Goal: Information Seeking & Learning: Learn about a topic

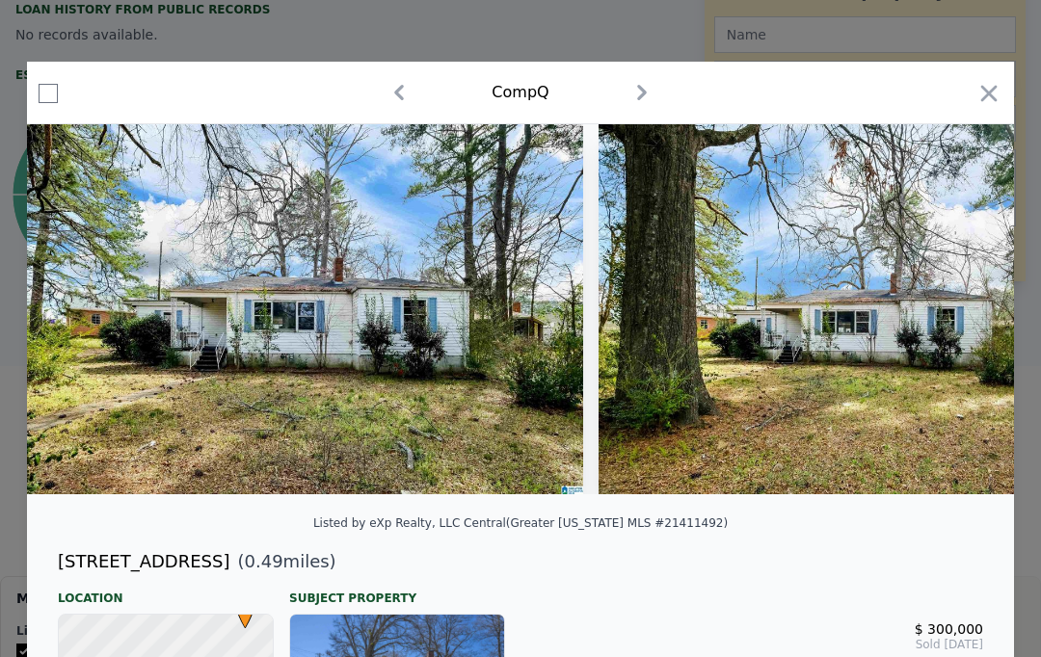
scroll to position [-3, 0]
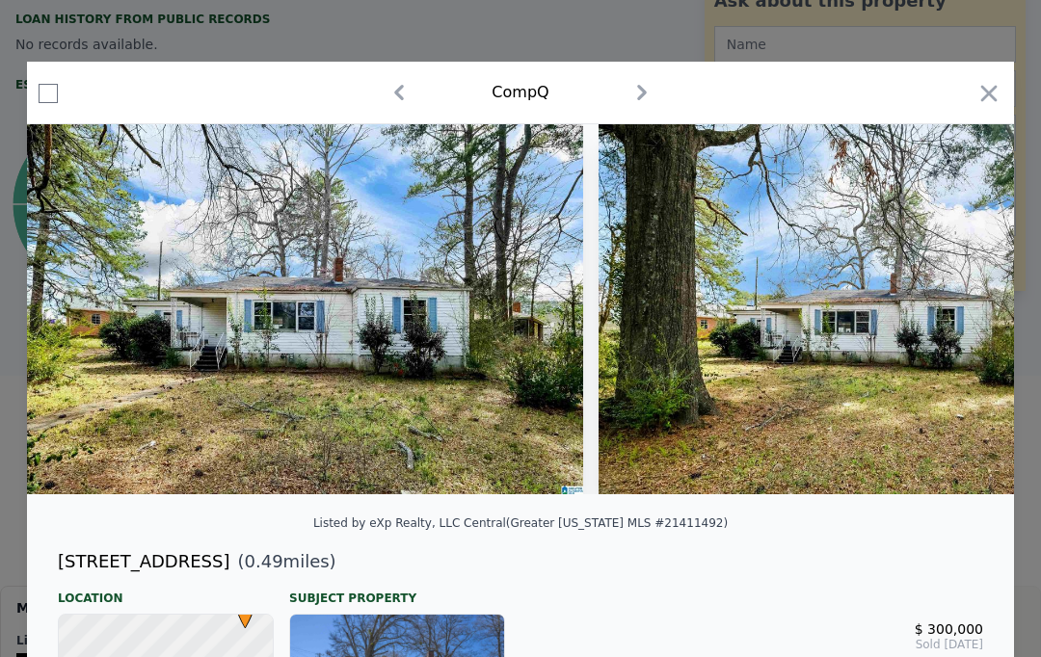
click at [977, 96] on icon "button" at bounding box center [988, 93] width 27 height 27
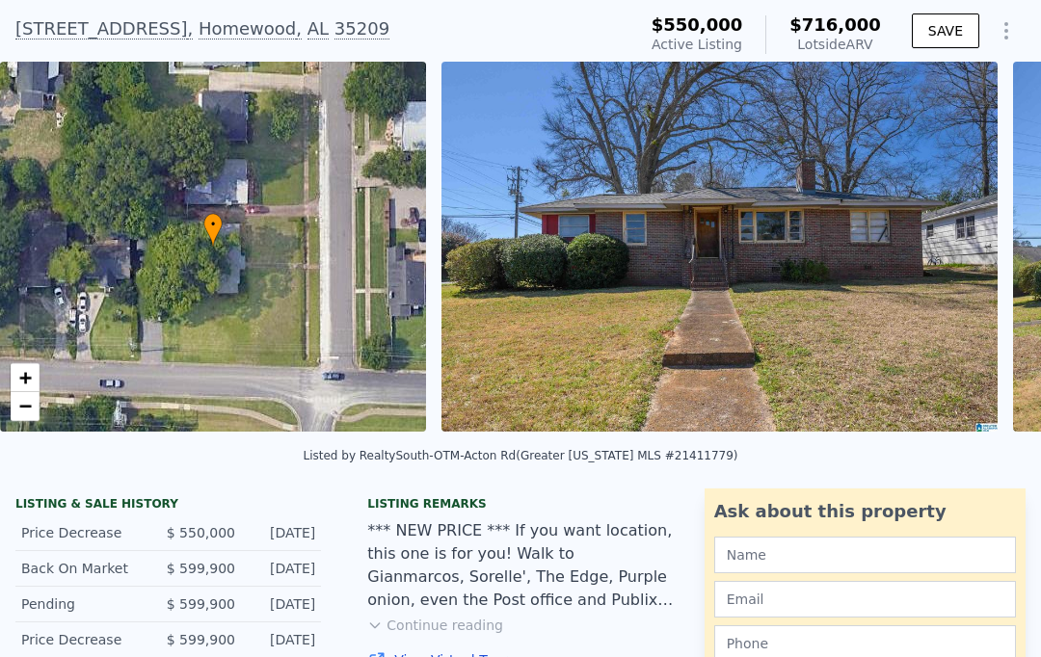
scroll to position [170, 0]
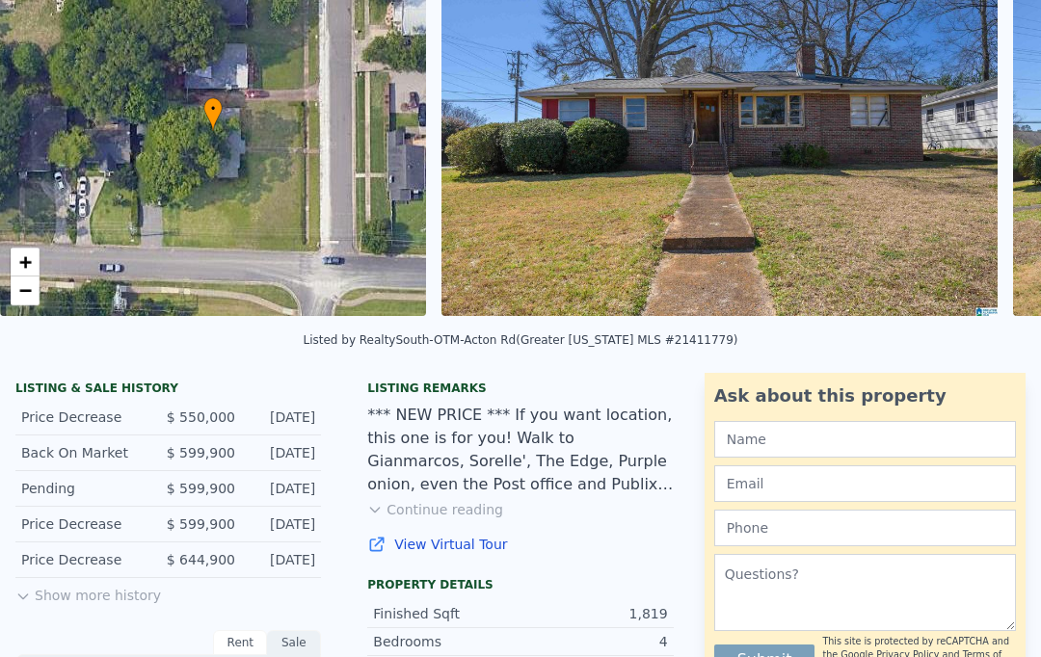
click at [66, 594] on button "Show more history" at bounding box center [88, 591] width 146 height 27
click at [607, 436] on div "*** NEW PRICE *** If you want location, this one is for you! Walk to Gianmarcos…" at bounding box center [520, 450] width 306 height 93
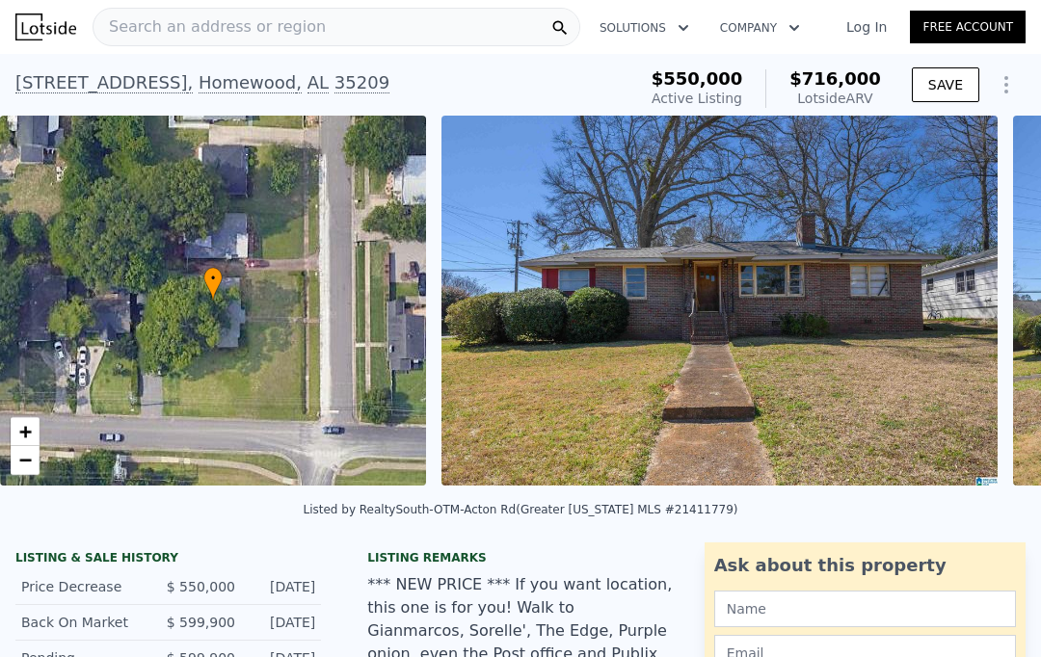
scroll to position [0, 0]
click at [303, 106] on div "[STREET_ADDRESS] Active at $550k (~ARV $716k )" at bounding box center [321, 89] width 613 height 54
click at [193, 81] on div "[STREET_ADDRESS]" at bounding box center [202, 82] width 374 height 27
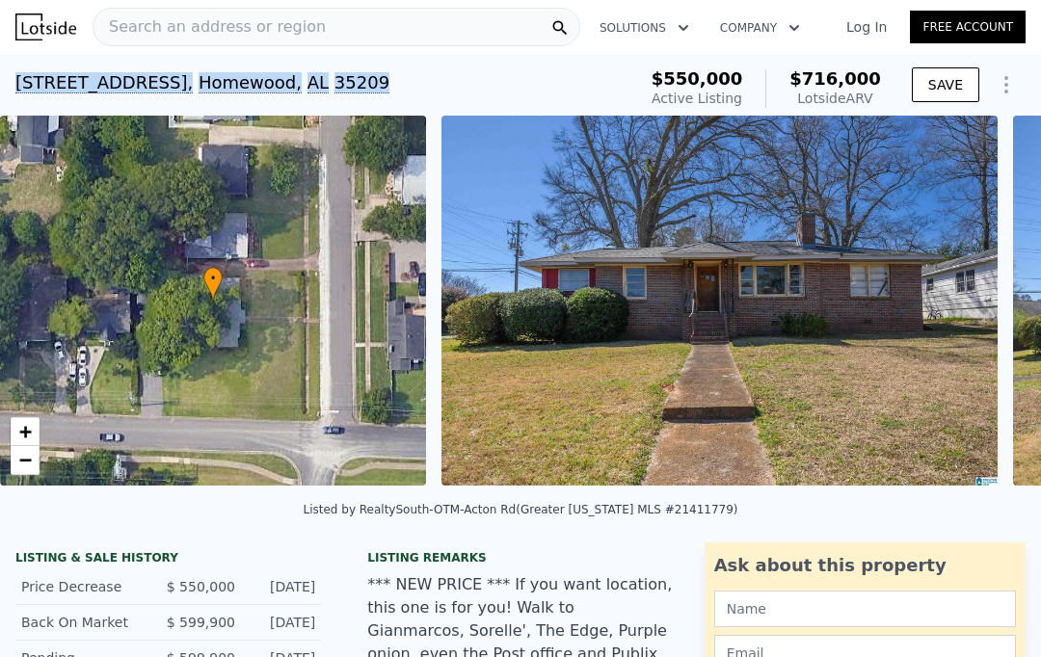
click at [443, 78] on div "[STREET_ADDRESS] Active at $550k (~ARV $716k )" at bounding box center [321, 89] width 613 height 54
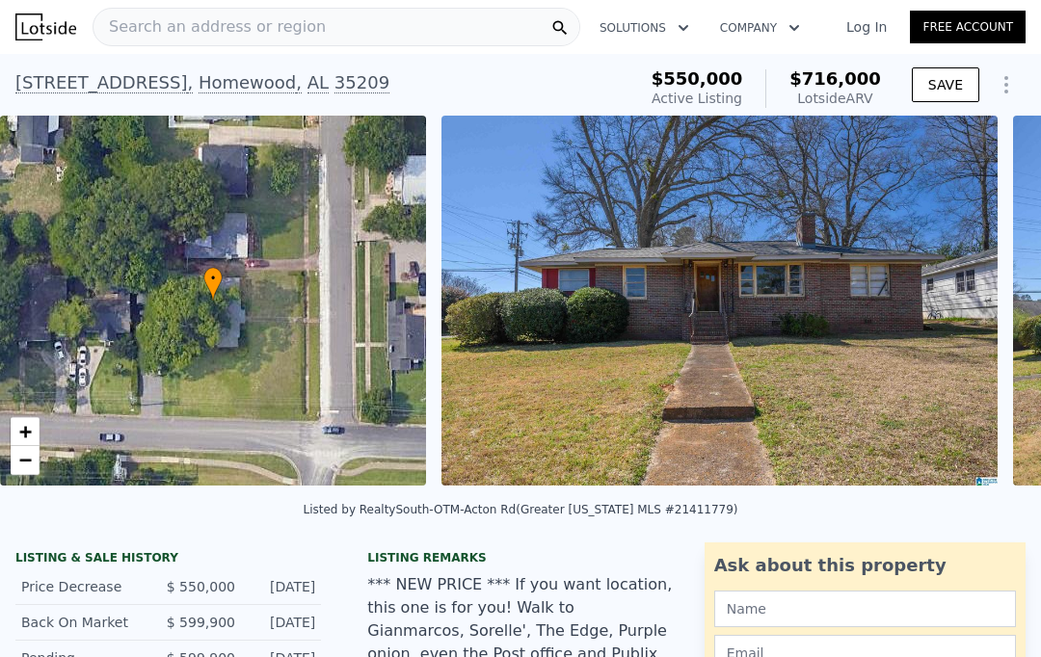
click at [39, 330] on div "• + −" at bounding box center [213, 301] width 426 height 370
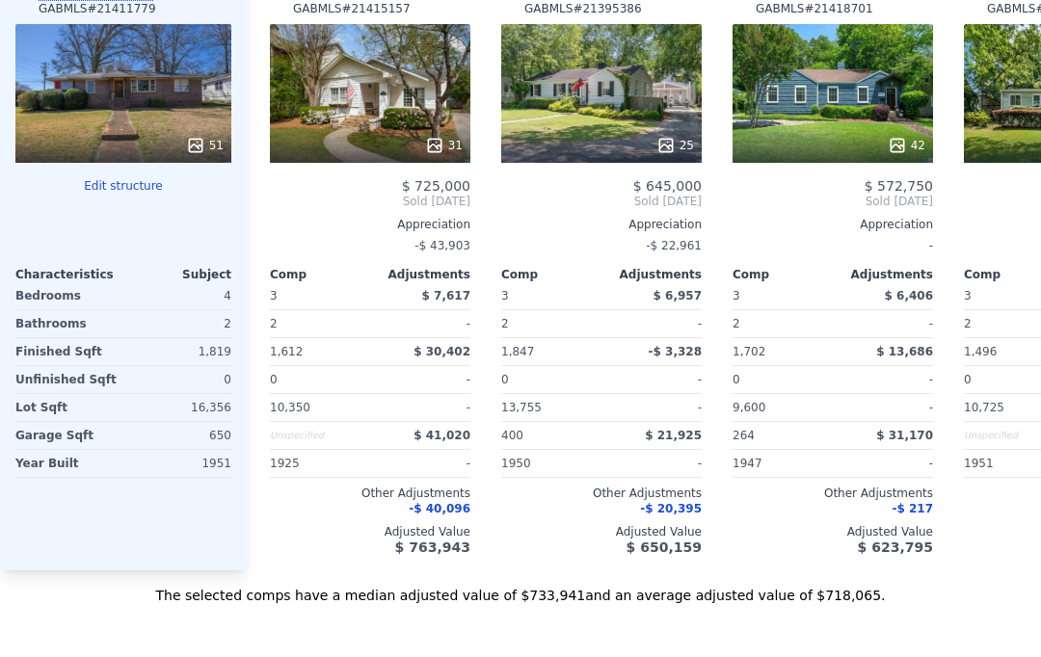
click at [380, 90] on div "31" at bounding box center [370, 93] width 200 height 139
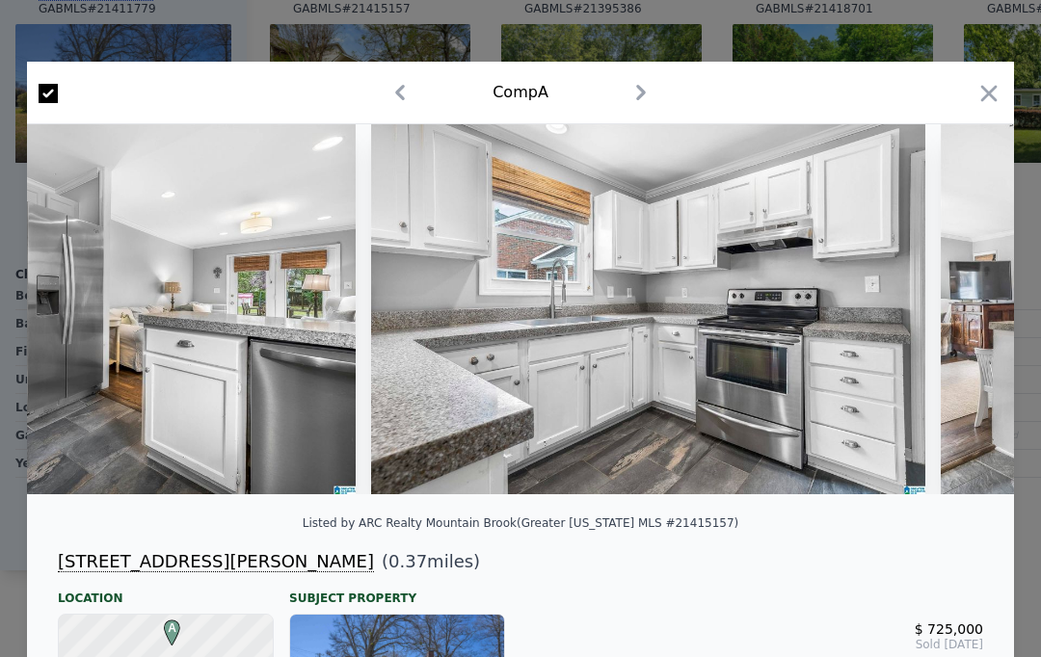
scroll to position [0, 5354]
click at [982, 101] on icon "button" at bounding box center [989, 93] width 16 height 16
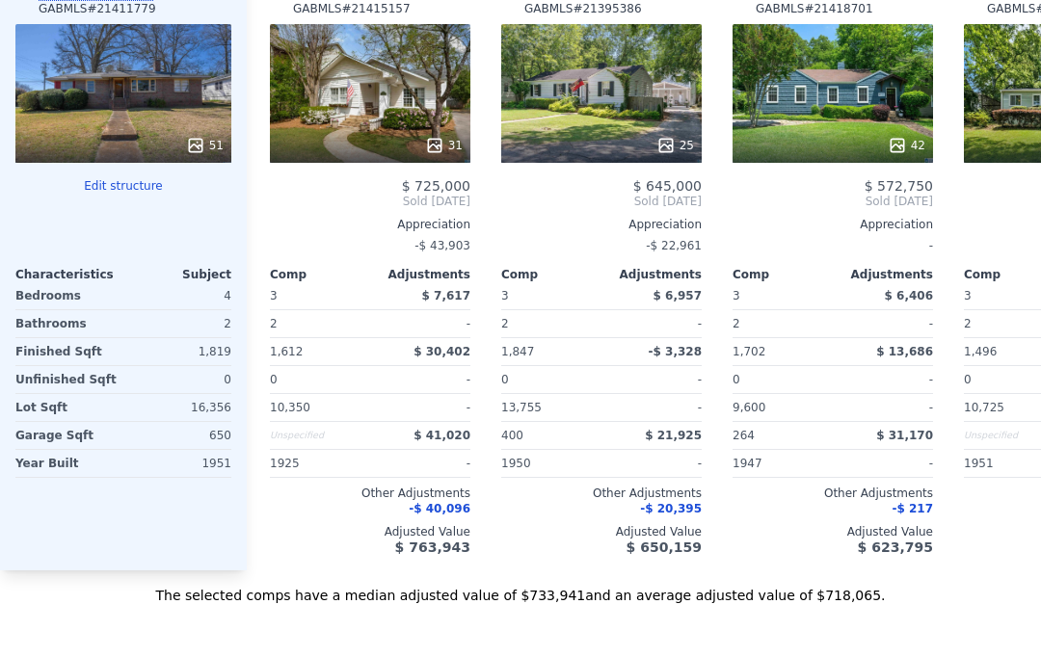
click at [1040, 282] on div "3" at bounding box center [1012, 295] width 96 height 27
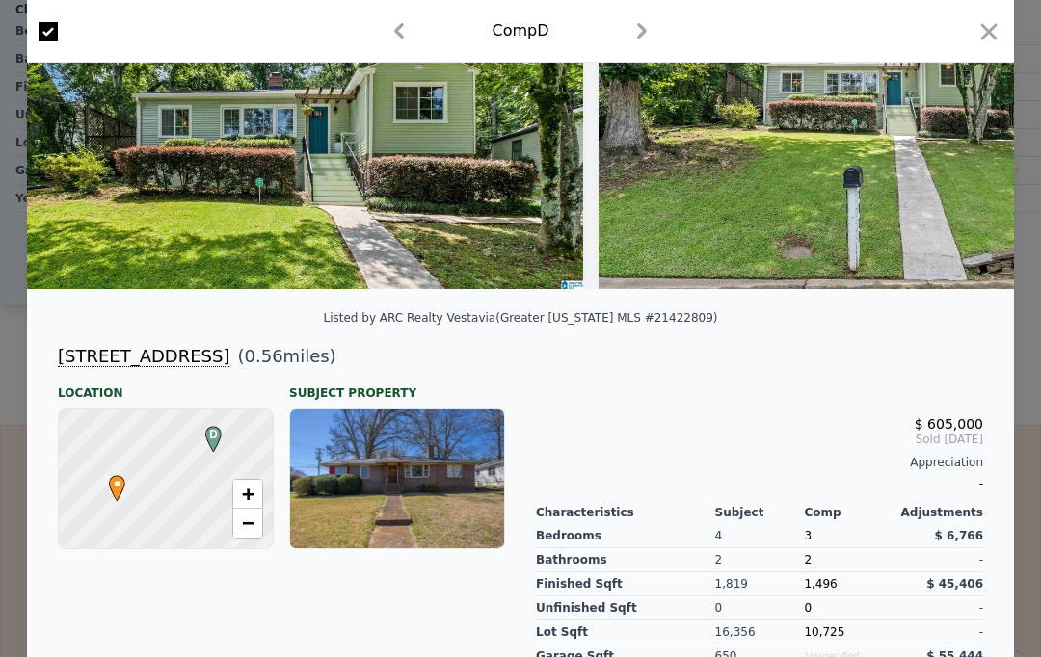
scroll to position [206, 0]
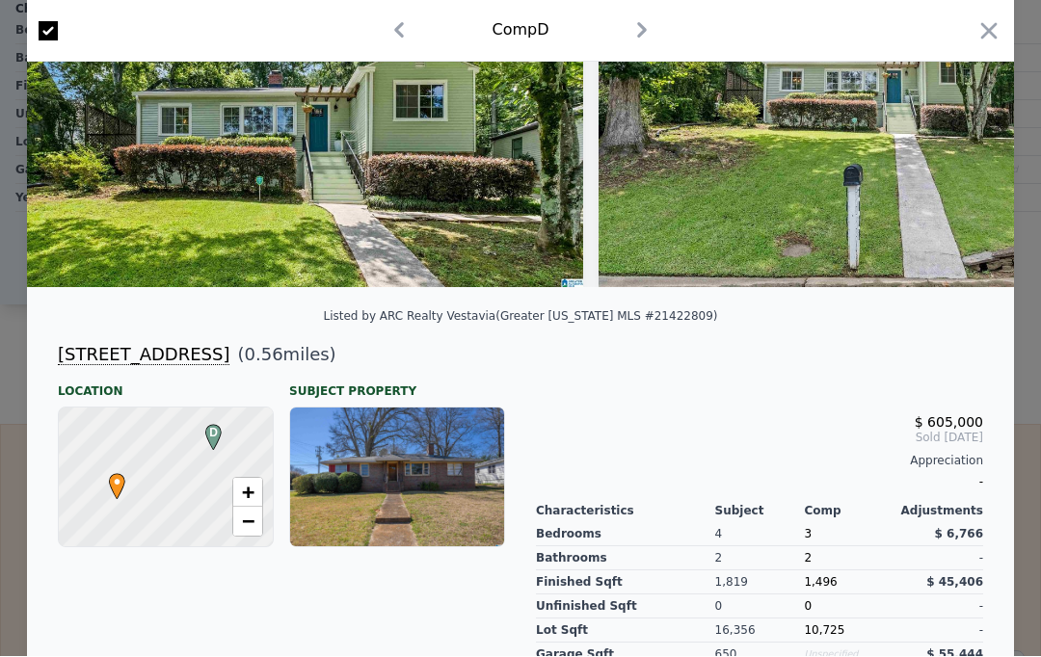
click at [981, 33] on icon "button" at bounding box center [988, 31] width 27 height 27
